Goal: Information Seeking & Learning: Learn about a topic

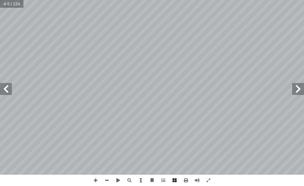
scroll to position [0, 12]
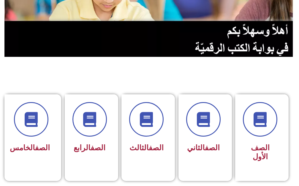
scroll to position [148, 0]
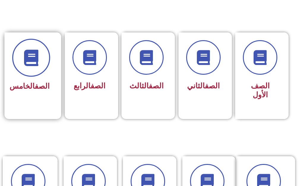
click at [38, 53] on icon at bounding box center [31, 57] width 16 height 16
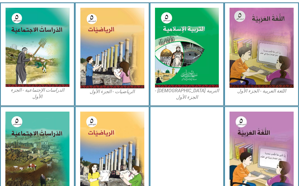
scroll to position [208, 0]
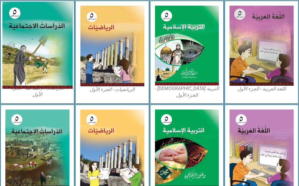
click at [42, 50] on img at bounding box center [37, 44] width 70 height 87
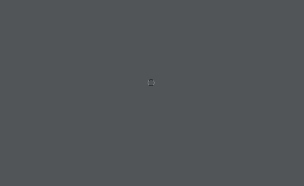
scroll to position [0, 12]
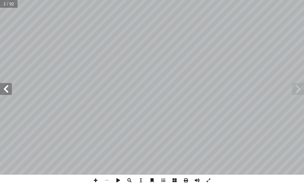
click at [7, 88] on span at bounding box center [6, 89] width 12 height 12
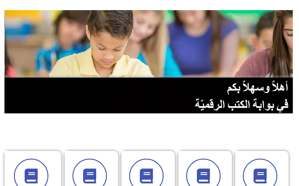
scroll to position [59, 0]
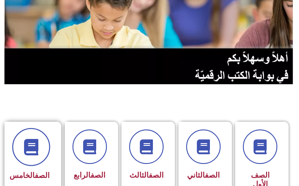
click at [26, 149] on icon at bounding box center [31, 146] width 16 height 16
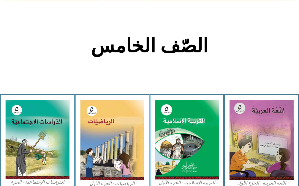
scroll to position [119, 0]
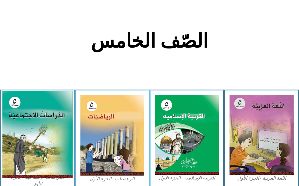
click at [45, 135] on img at bounding box center [37, 134] width 70 height 87
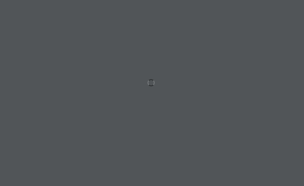
scroll to position [0, 12]
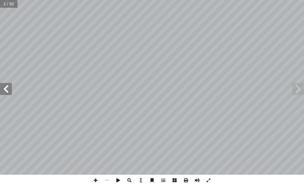
click at [10, 94] on span at bounding box center [6, 89] width 12 height 12
click at [7, 89] on span at bounding box center [6, 89] width 12 height 12
click at [7, 90] on span at bounding box center [6, 89] width 12 height 12
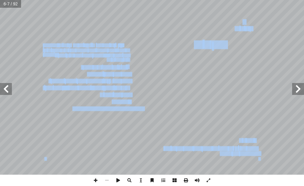
click at [1, 88] on span at bounding box center [6, 89] width 12 height 12
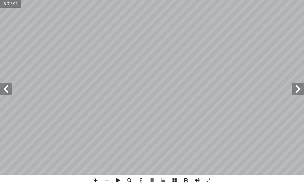
click at [12, 88] on div "٢ رض أ ال� ُ كوكب ر: ّ فك ُ مل، ون أ نت� َ جيــ�ل أ وال� ُ نحــن ٍ بســلام َ نع…" at bounding box center [152, 87] width 304 height 174
